Goal: Task Accomplishment & Management: Complete application form

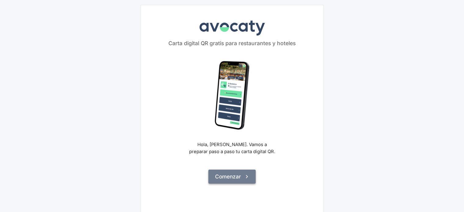
click at [234, 175] on button "Comenzar" at bounding box center [231, 177] width 47 height 14
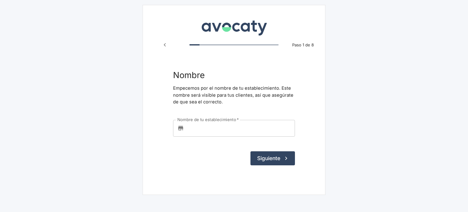
click at [222, 122] on label "Nombre de tu establecimiento   *" at bounding box center [208, 120] width 62 height 6
click at [222, 122] on input "Nombre de tu establecimiento   *" at bounding box center [241, 128] width 109 height 16
click at [270, 155] on button "Siguiente" at bounding box center [273, 158] width 45 height 14
click at [243, 126] on input "Nombre de tu establecimiento   *" at bounding box center [241, 128] width 109 height 16
type input "Viva"
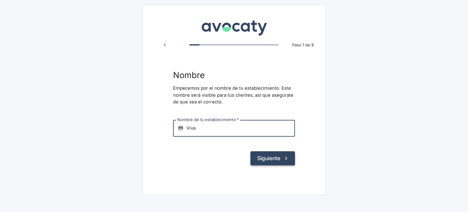
click at [274, 158] on button "Siguiente" at bounding box center [273, 158] width 45 height 14
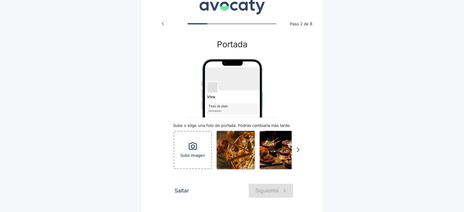
scroll to position [45, 0]
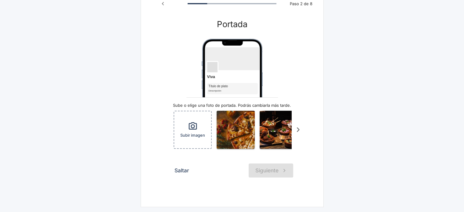
click at [187, 172] on button "Saltar" at bounding box center [181, 170] width 21 height 14
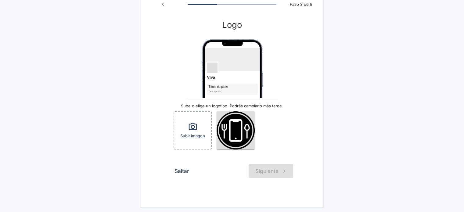
click at [182, 171] on button "Saltar" at bounding box center [181, 171] width 21 height 14
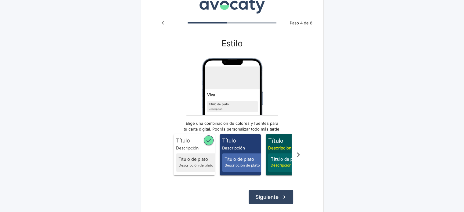
scroll to position [53, 0]
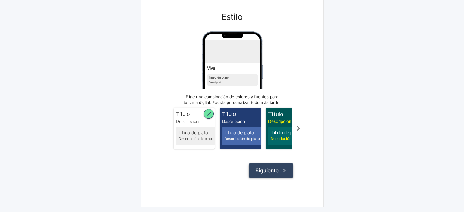
click at [272, 172] on button "Siguiente" at bounding box center [270, 170] width 45 height 14
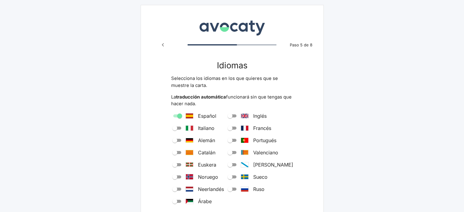
click at [210, 115] on span "Español" at bounding box center [207, 115] width 18 height 7
click at [191, 115] on input "Español" at bounding box center [180, 115] width 22 height 7
checkbox input "true"
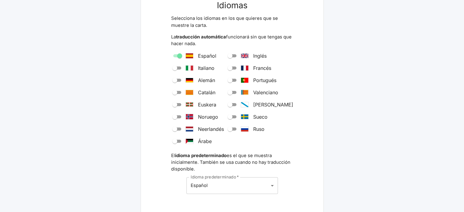
scroll to position [61, 0]
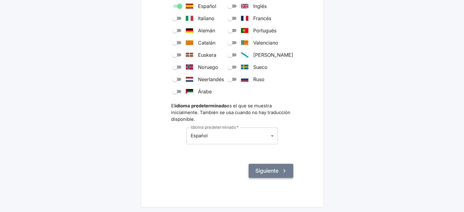
click at [271, 172] on button "Siguiente" at bounding box center [270, 171] width 45 height 14
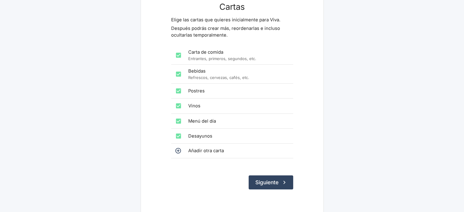
scroll to position [61, 0]
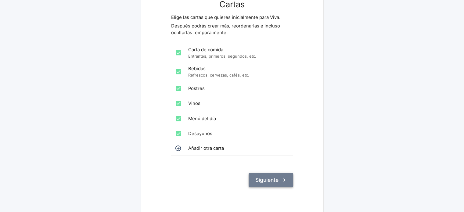
click at [271, 177] on button "Siguiente" at bounding box center [270, 180] width 45 height 14
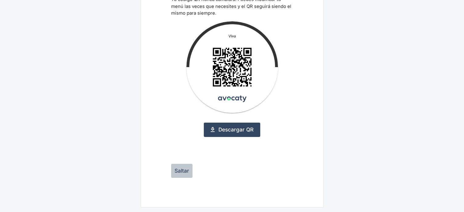
click at [184, 170] on button "Saltar" at bounding box center [181, 171] width 21 height 14
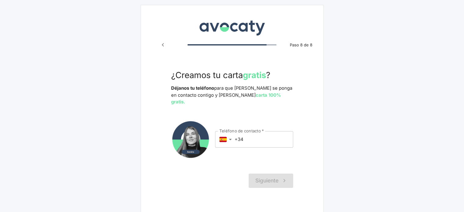
click at [257, 137] on input "+34" at bounding box center [263, 139] width 59 height 16
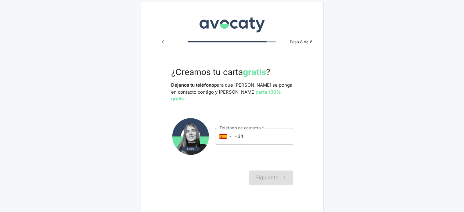
click at [274, 170] on div "Siguiente" at bounding box center [232, 177] width 122 height 14
click at [271, 131] on input "+34" at bounding box center [263, 136] width 59 height 16
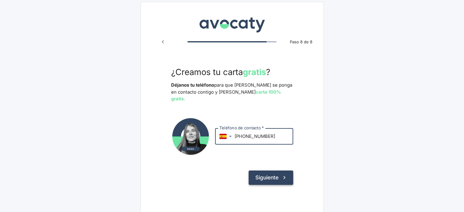
type input "+34 659 097 532"
click at [276, 173] on button "Siguiente" at bounding box center [270, 177] width 45 height 14
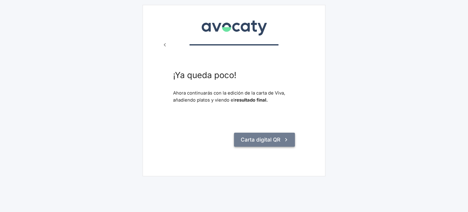
click at [278, 144] on button "Carta digital QR" at bounding box center [264, 140] width 61 height 14
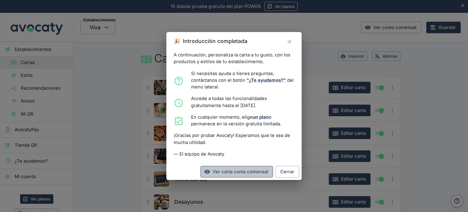
click at [262, 174] on link "Ver carta como comensal" at bounding box center [237, 172] width 73 height 12
click at [287, 176] on button "Cerrar" at bounding box center [288, 172] width 24 height 12
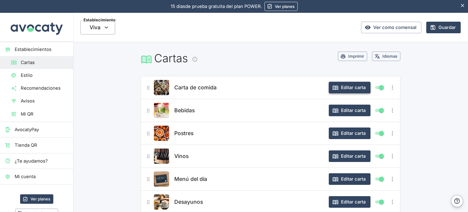
click at [357, 87] on button "Editar carta" at bounding box center [350, 88] width 42 height 12
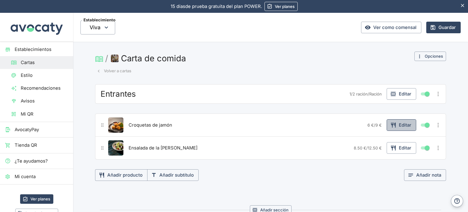
click at [398, 125] on button "Editar" at bounding box center [402, 125] width 30 height 12
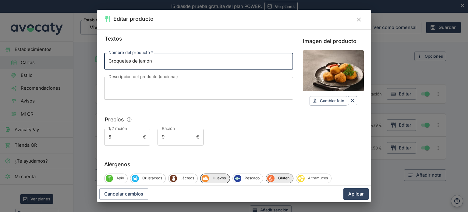
click at [380, 157] on div "Editar producto Textos Nombre del producto   * Croquetas de jamón Nombre del pr…" at bounding box center [234, 106] width 468 height 212
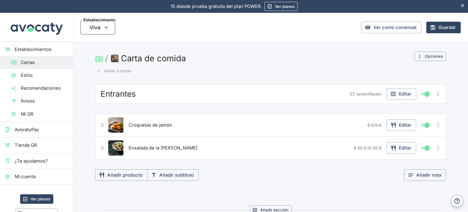
click at [111, 26] on span "Viva" at bounding box center [97, 27] width 35 height 14
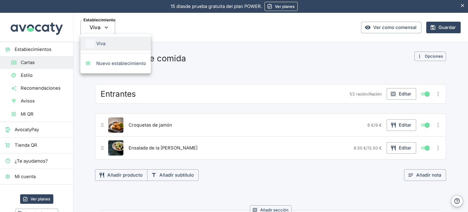
click at [192, 47] on div at bounding box center [234, 106] width 468 height 212
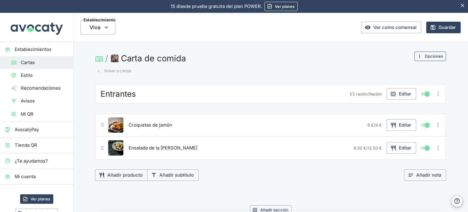
click at [427, 55] on button "Opciones" at bounding box center [431, 56] width 32 height 9
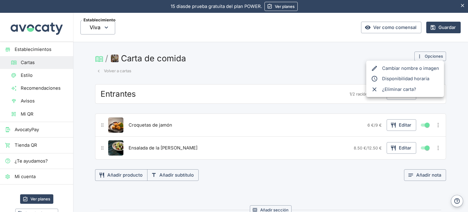
click at [318, 55] on div at bounding box center [234, 106] width 468 height 212
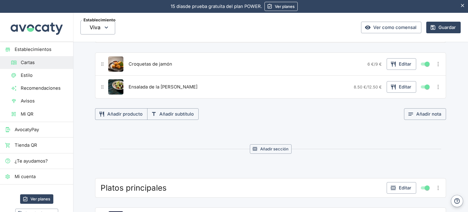
scroll to position [122, 0]
